Goal: Communication & Community: Answer question/provide support

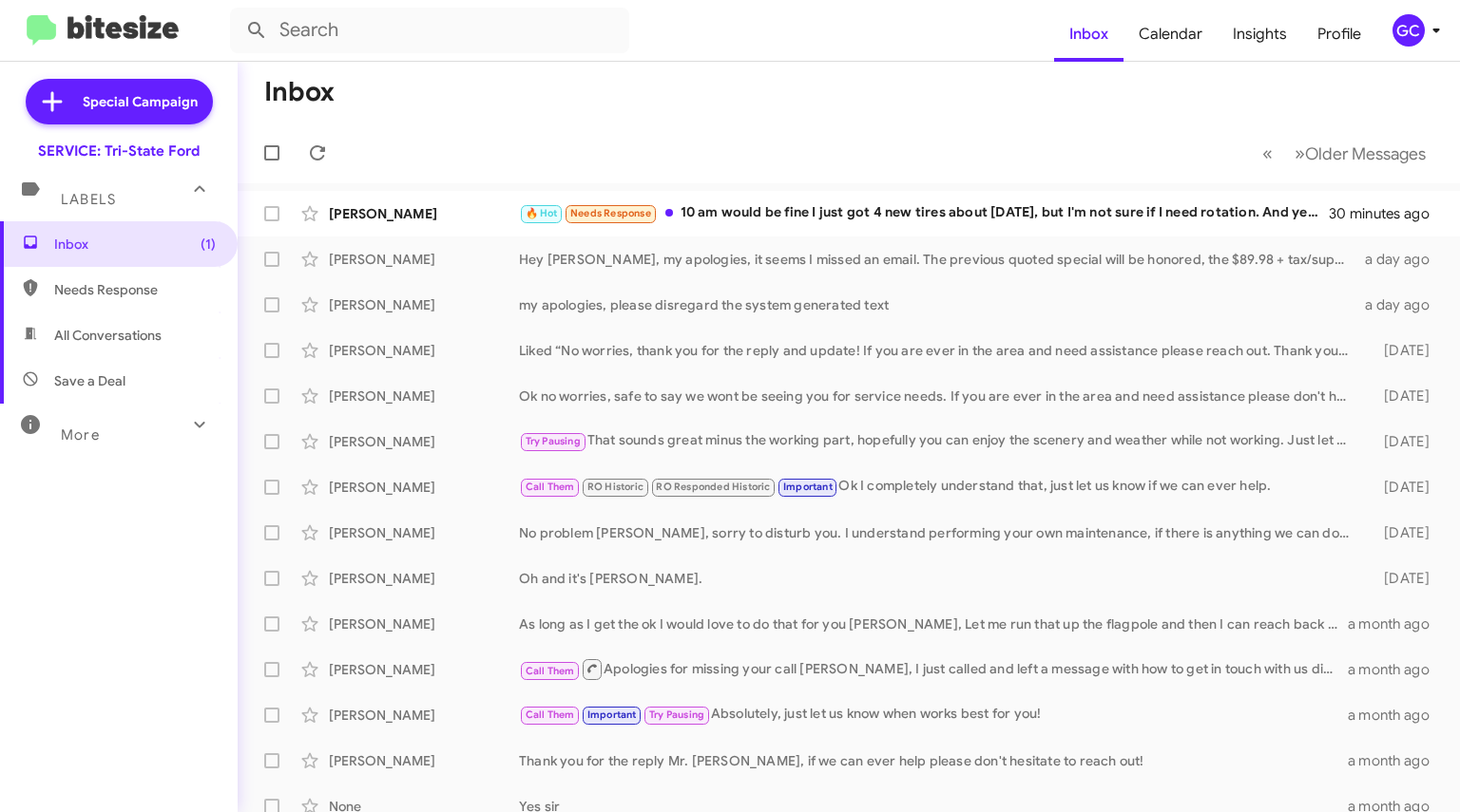
click at [745, 216] on div "🔥 Hot Needs Response 10 am would be fine I just got 4 new tires about [DATE], b…" at bounding box center [924, 213] width 811 height 22
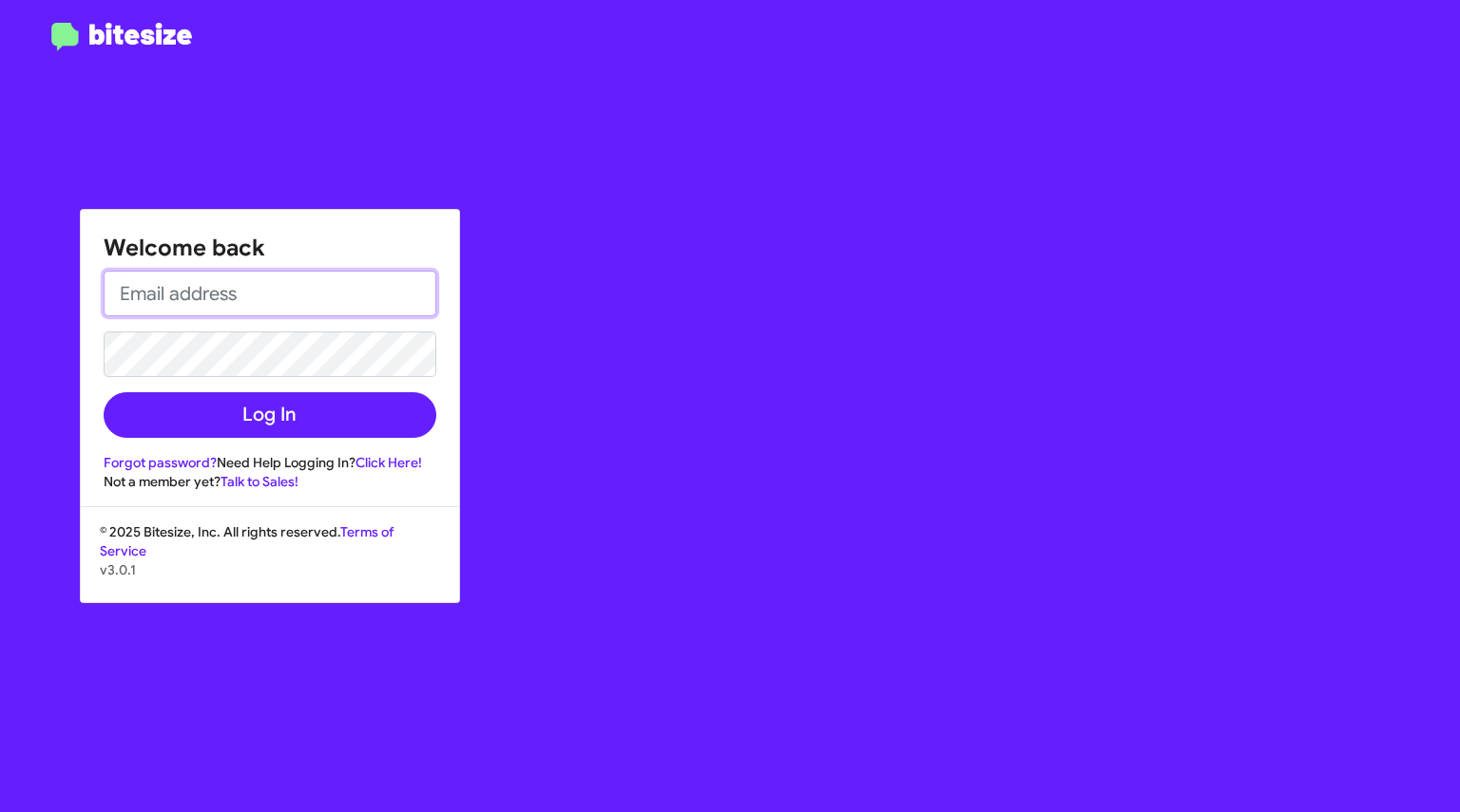
type input "[EMAIL_ADDRESS][DOMAIN_NAME]"
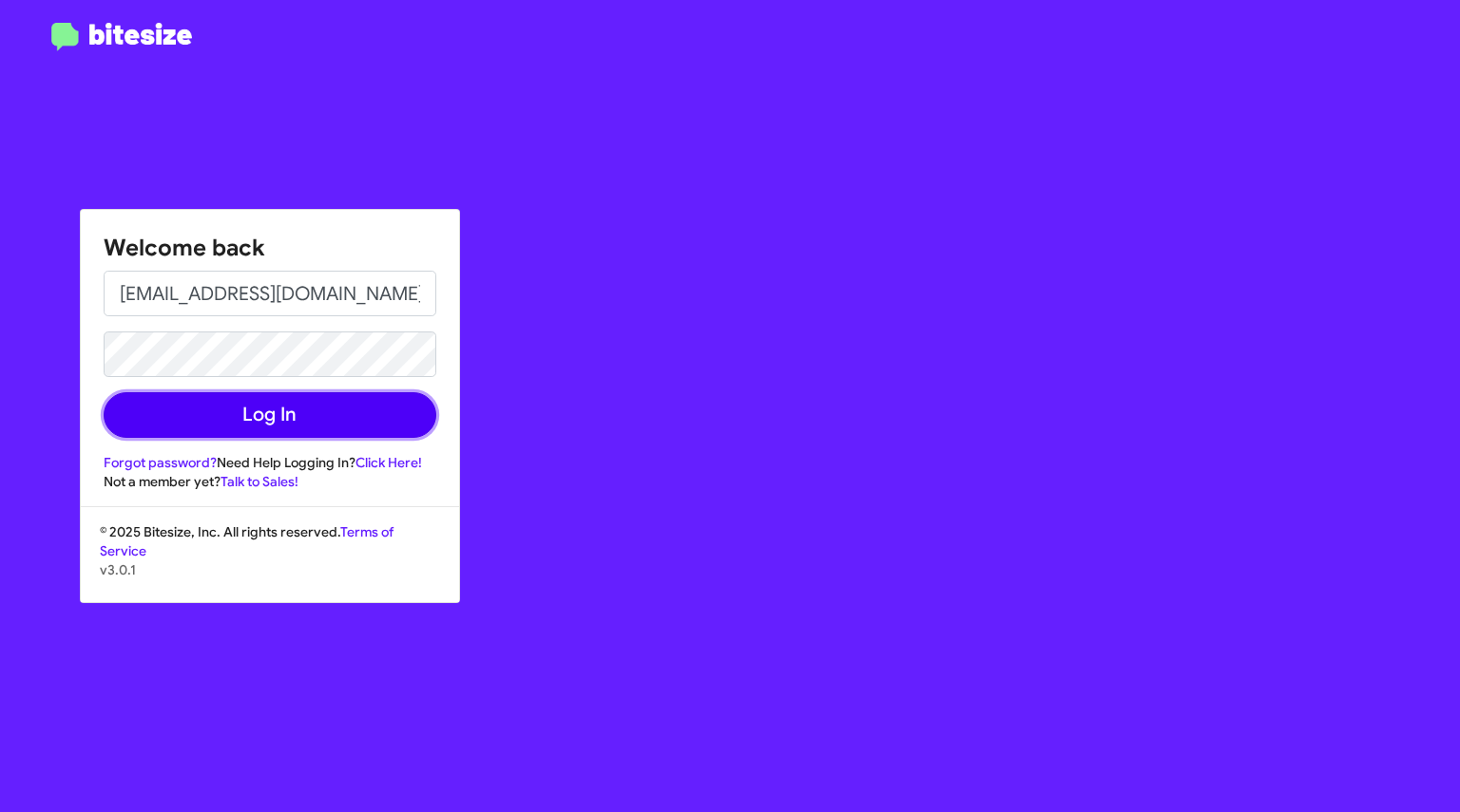
click at [248, 415] on button "Log In" at bounding box center [270, 415] width 333 height 46
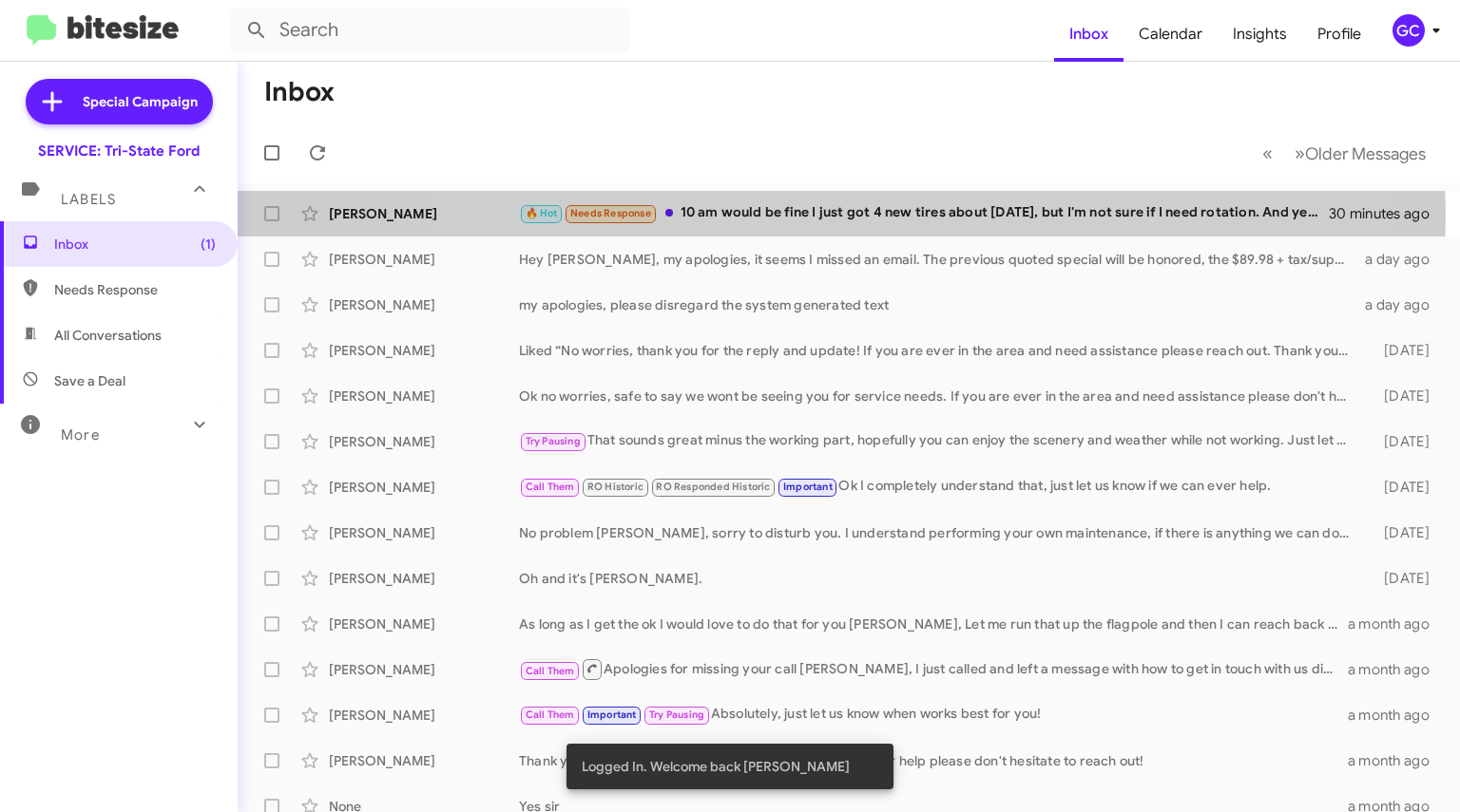
click at [816, 215] on div "🔥 Hot Needs Response 10 am would be fine I just got 4 new tires about [DATE], b…" at bounding box center [924, 213] width 811 height 22
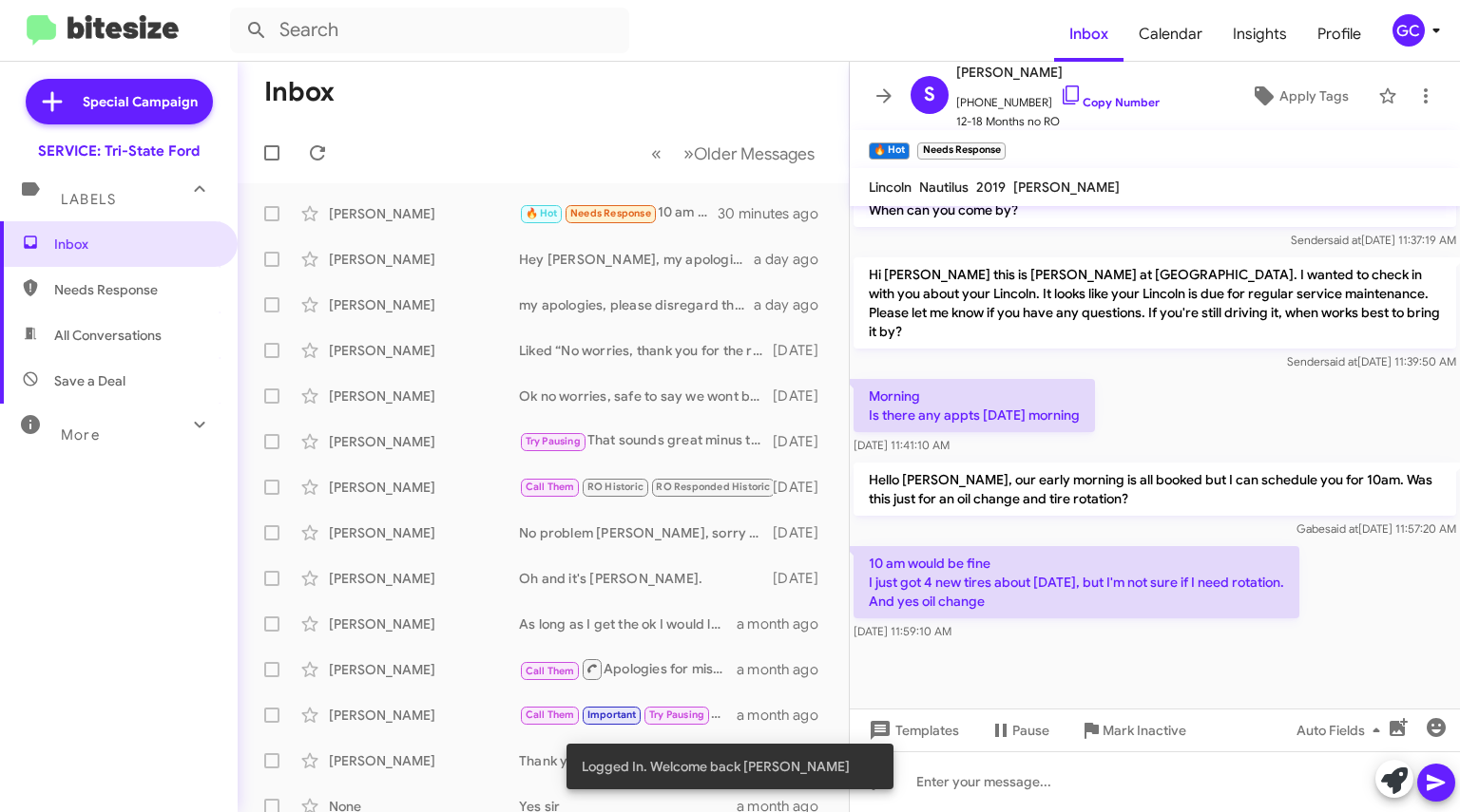
scroll to position [1506, 0]
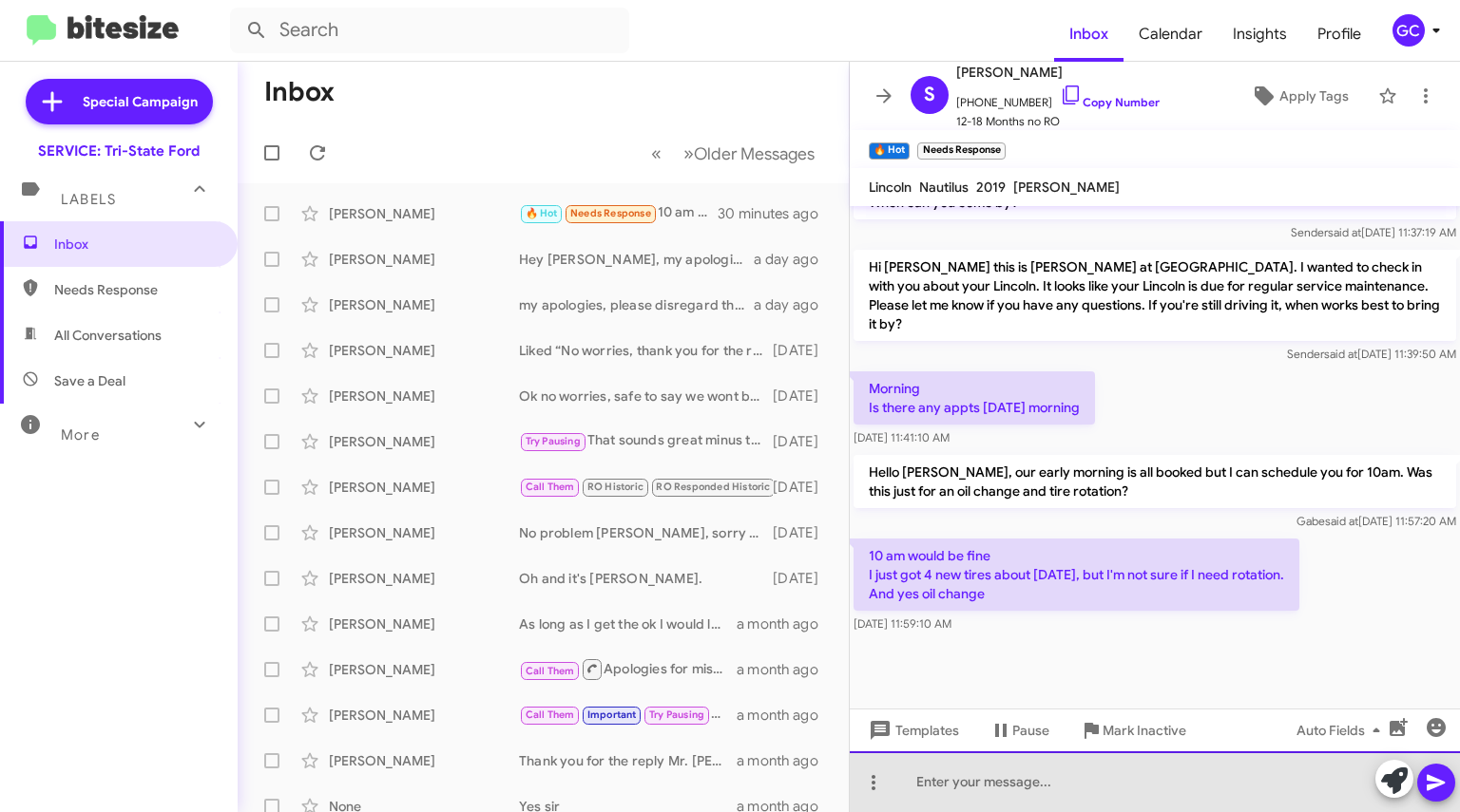
click at [1007, 792] on div at bounding box center [1155, 781] width 610 height 60
click at [1020, 786] on div at bounding box center [1155, 781] width 610 height 60
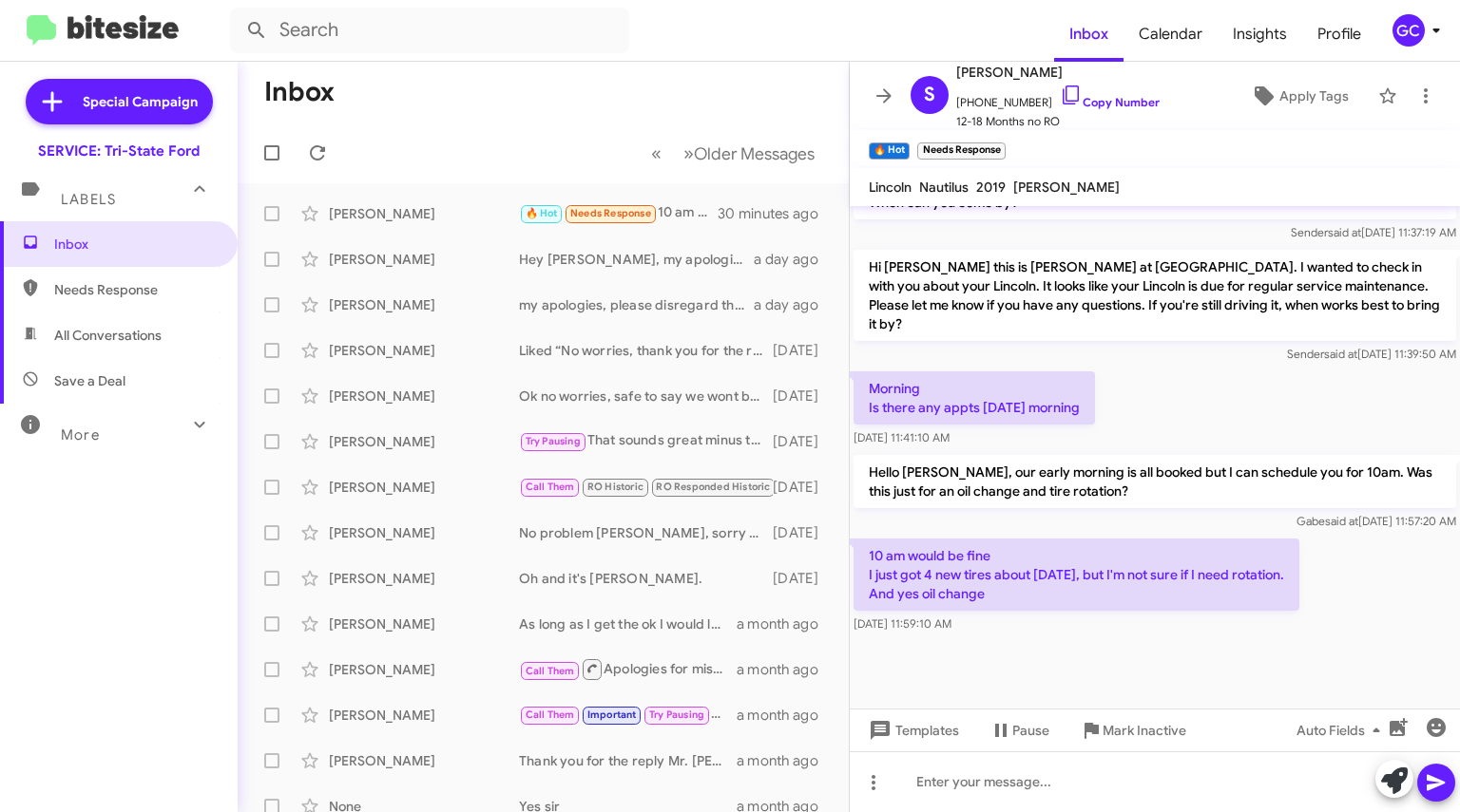
click at [1096, 90] on span "[PHONE_NUMBER] Copy Number" at bounding box center [1057, 97] width 203 height 29
click at [1091, 102] on link "Copy Number" at bounding box center [1109, 102] width 100 height 14
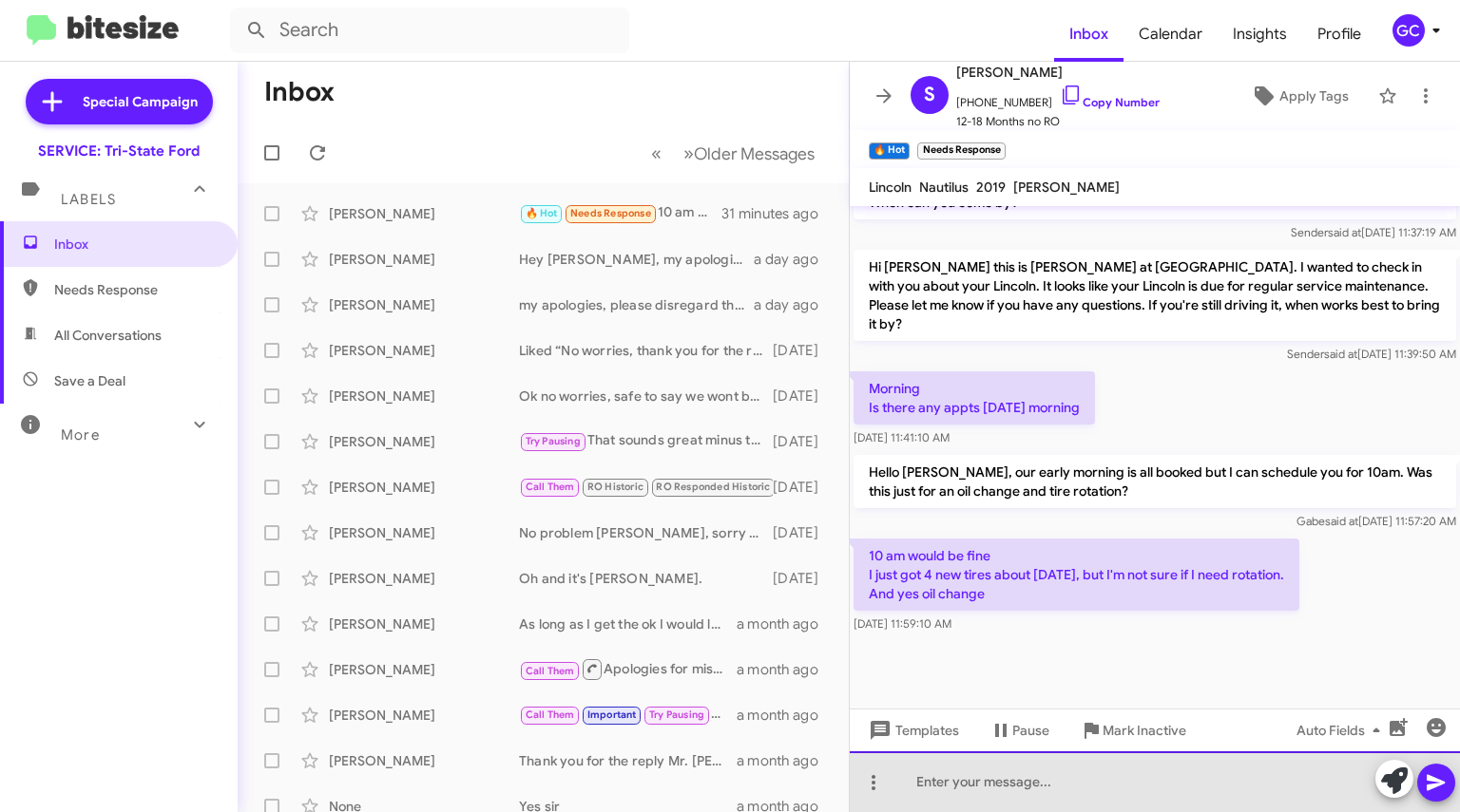
click at [967, 781] on div at bounding box center [1155, 781] width 610 height 60
click at [1026, 774] on div at bounding box center [1155, 781] width 610 height 60
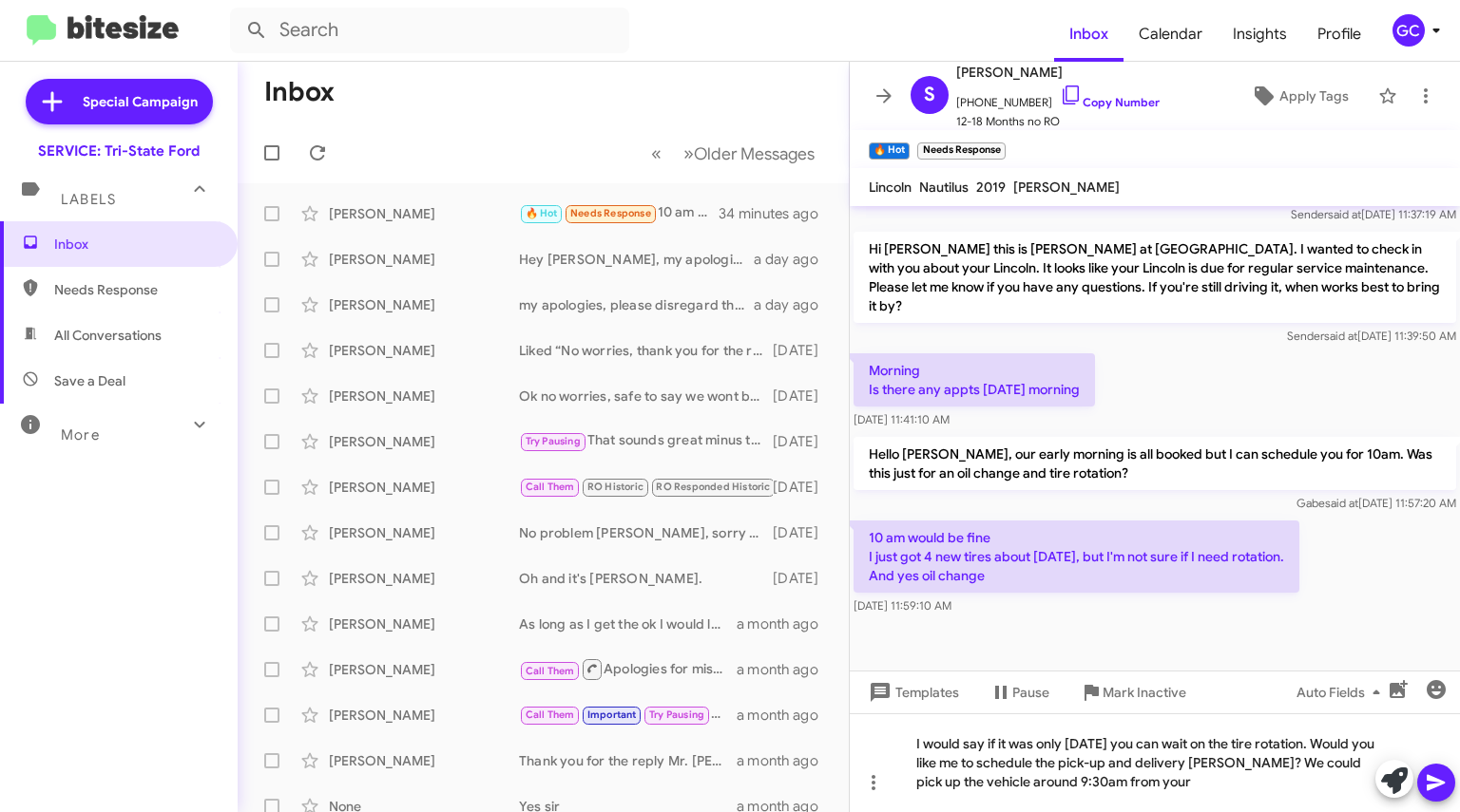
click at [1067, 102] on link "Copy Number" at bounding box center [1109, 102] width 100 height 14
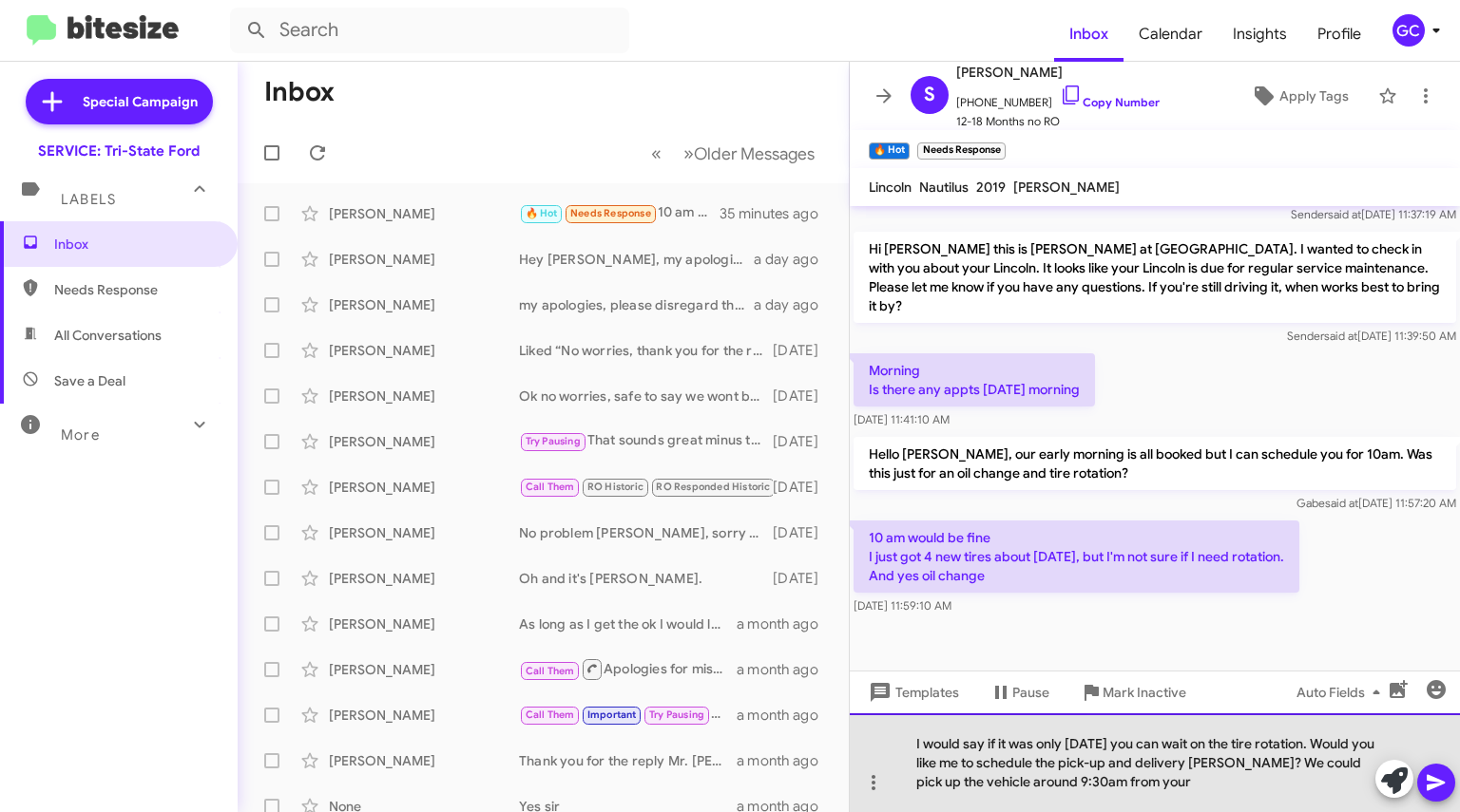
click at [1254, 778] on div "I would say if it was only [DATE] you can wait on the tire rotation. Would you …" at bounding box center [1155, 762] width 610 height 99
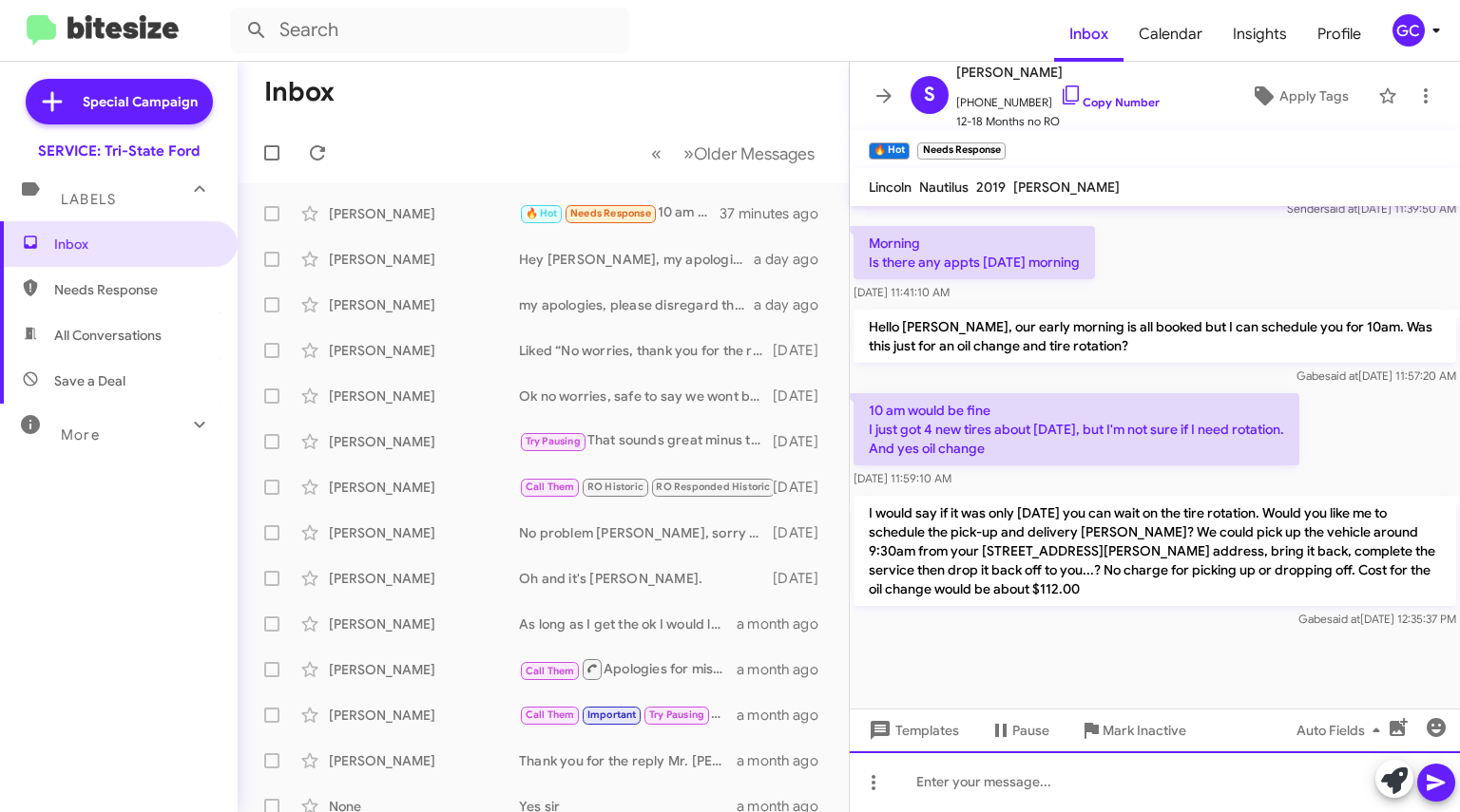
scroll to position [1651, 0]
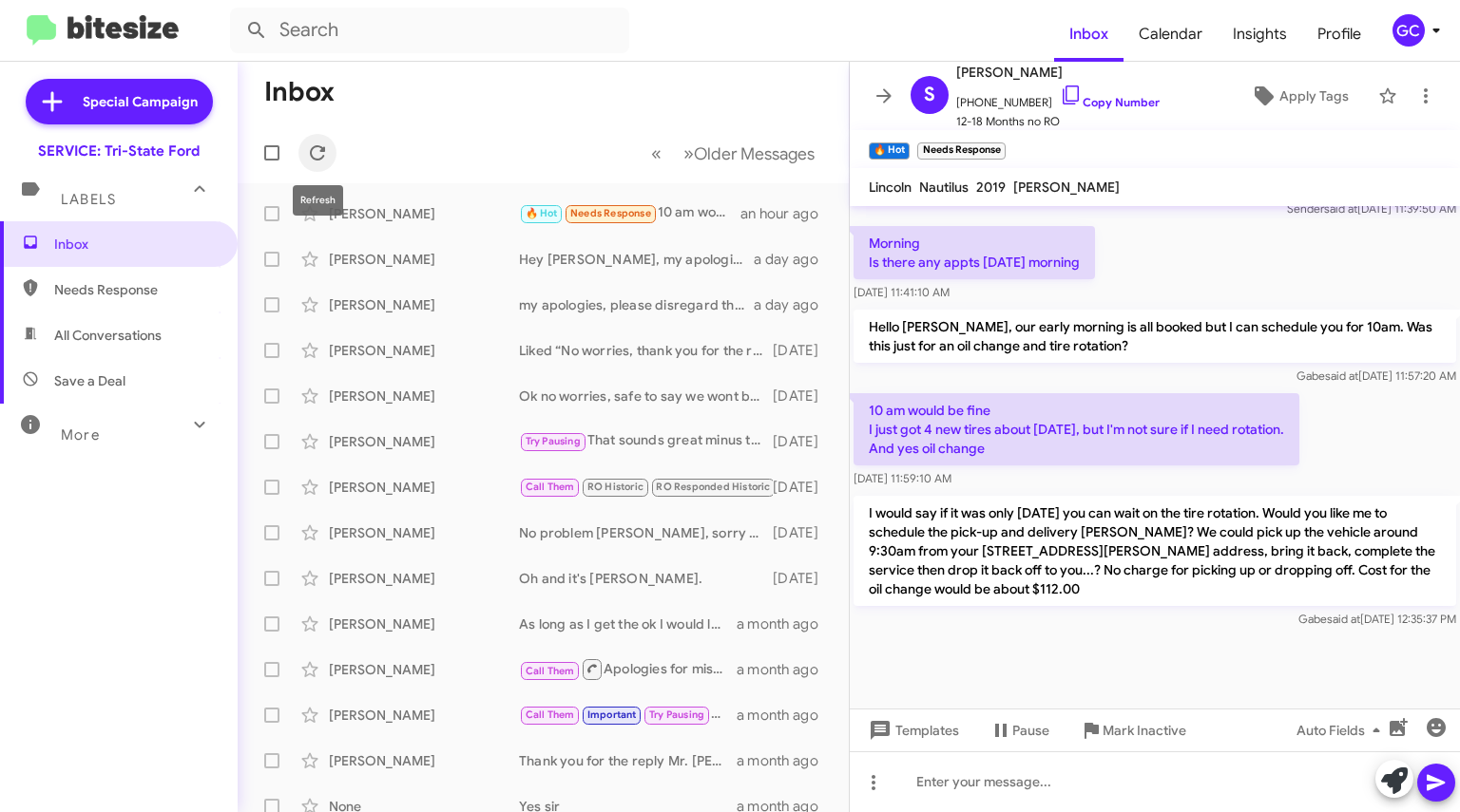
click at [318, 151] on icon at bounding box center [317, 152] width 23 height 23
click at [878, 102] on icon at bounding box center [884, 95] width 23 height 23
